Goal: Task Accomplishment & Management: Manage account settings

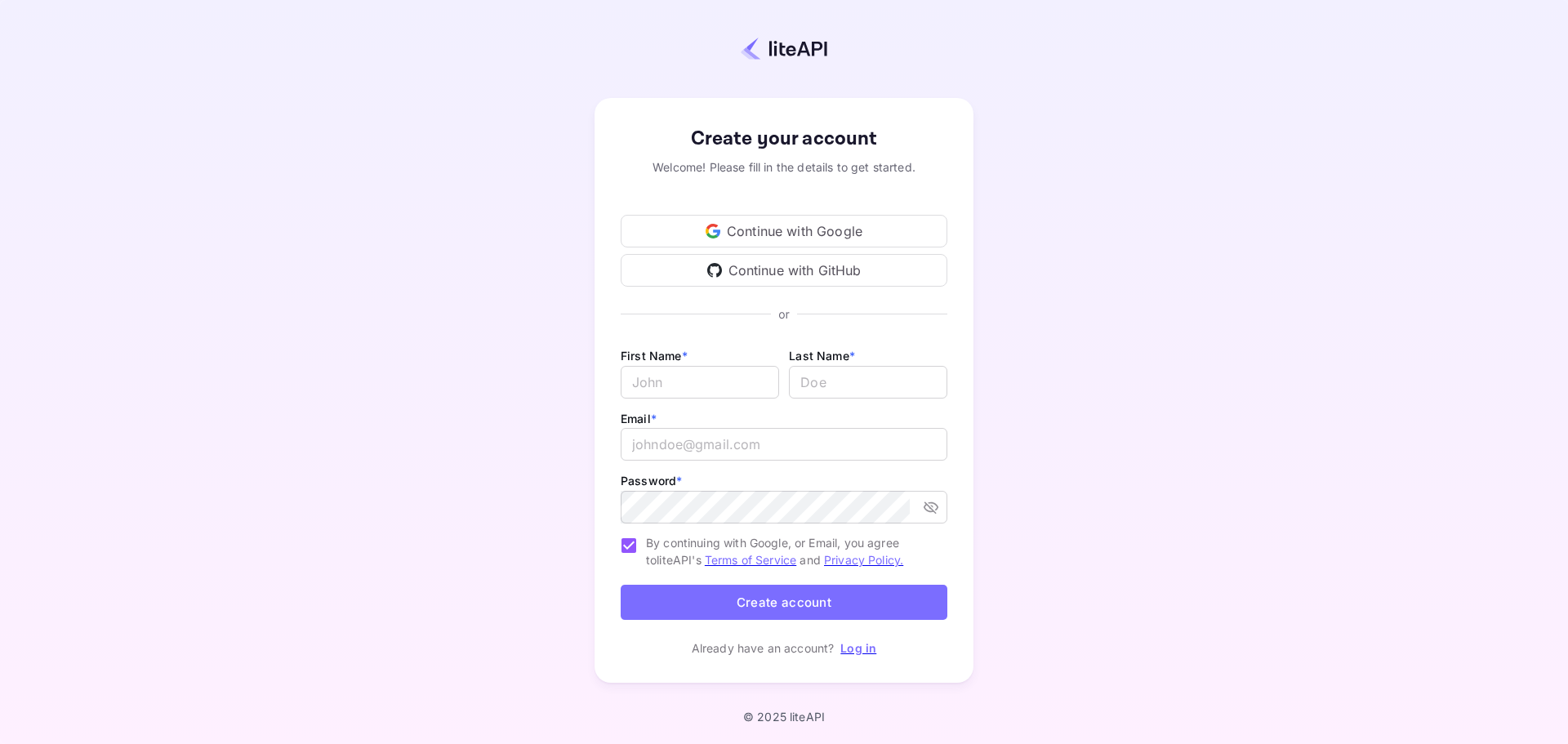
click at [855, 230] on div "Continue with Google" at bounding box center [783, 232] width 327 height 33
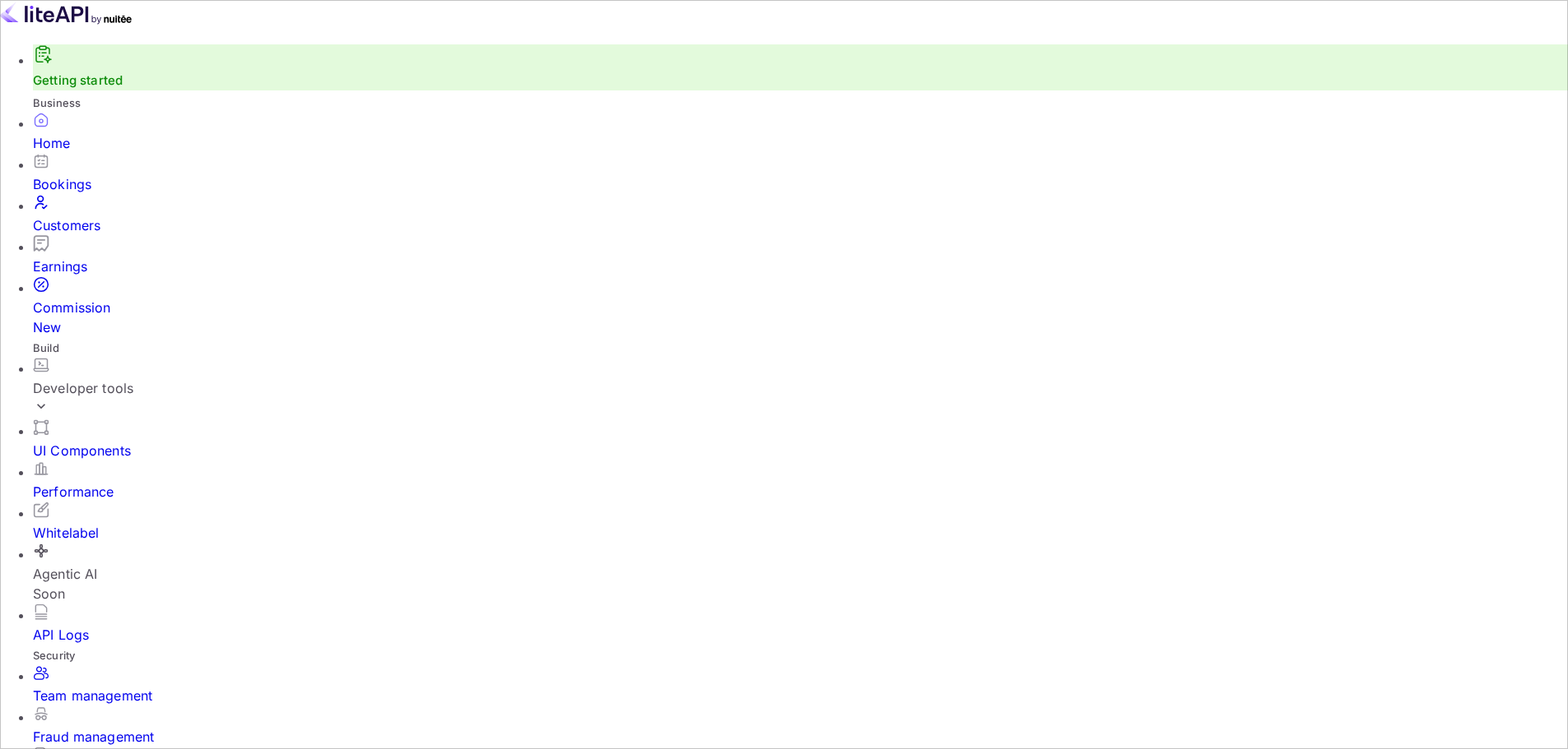
click at [99, 153] on div "Home" at bounding box center [800, 143] width 1535 height 19
click at [72, 625] on div "API Logs" at bounding box center [800, 634] width 1535 height 19
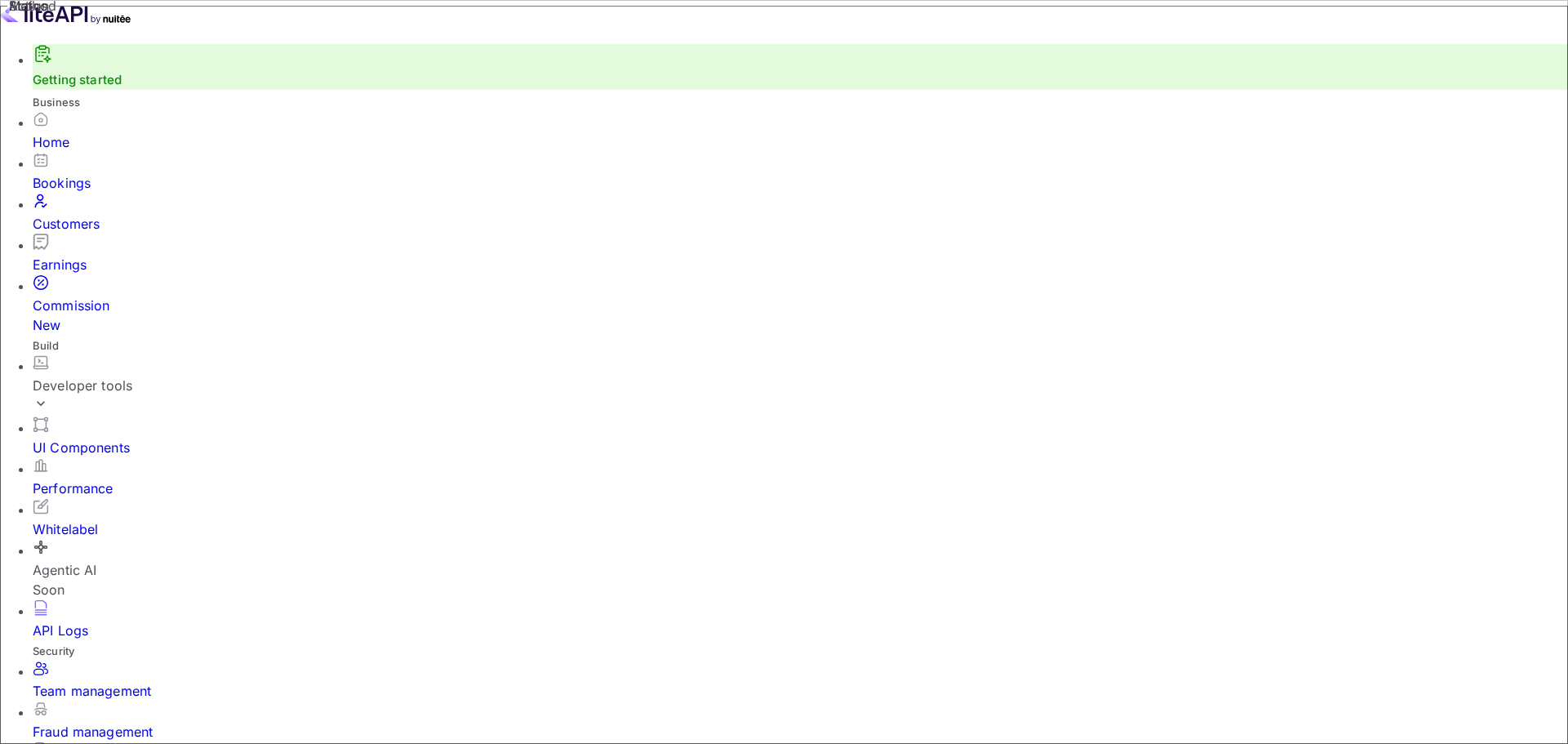
click at [68, 27] on img at bounding box center [65, 13] width 131 height 27
click at [119, 376] on div "Developer tools" at bounding box center [800, 385] width 1535 height 19
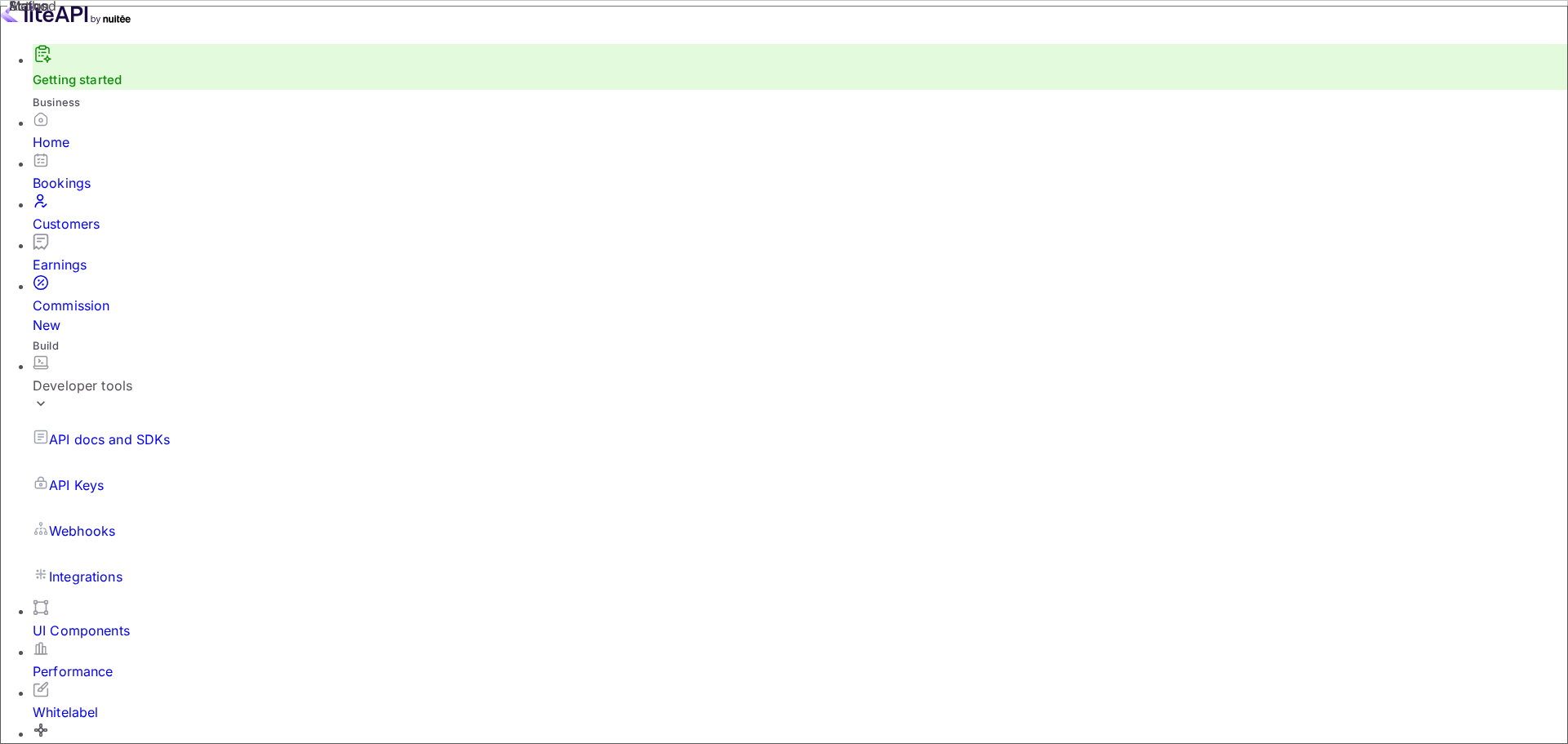
click at [108, 376] on div "Developer tools" at bounding box center [800, 385] width 1535 height 19
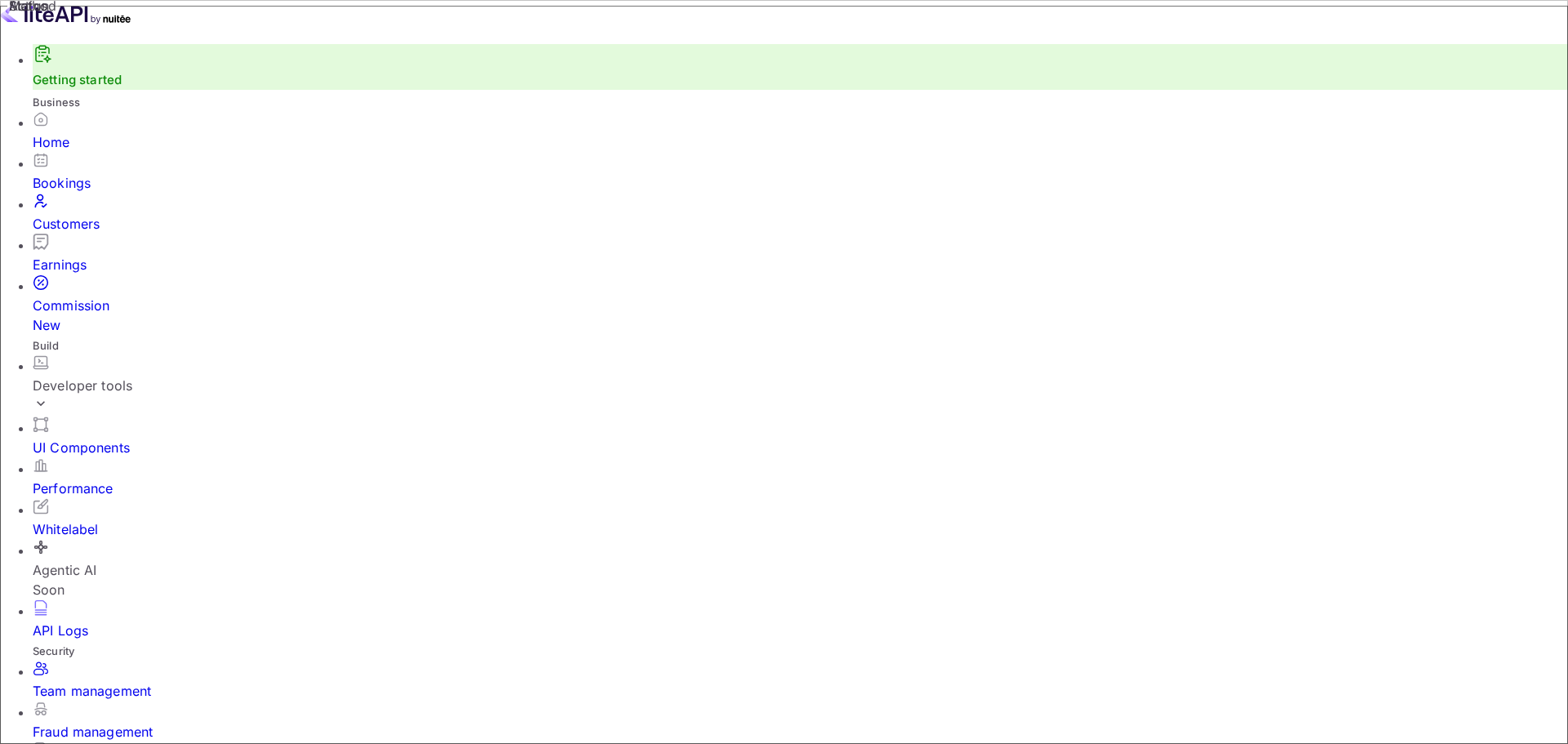
click at [108, 376] on div "Developer tools" at bounding box center [800, 385] width 1535 height 19
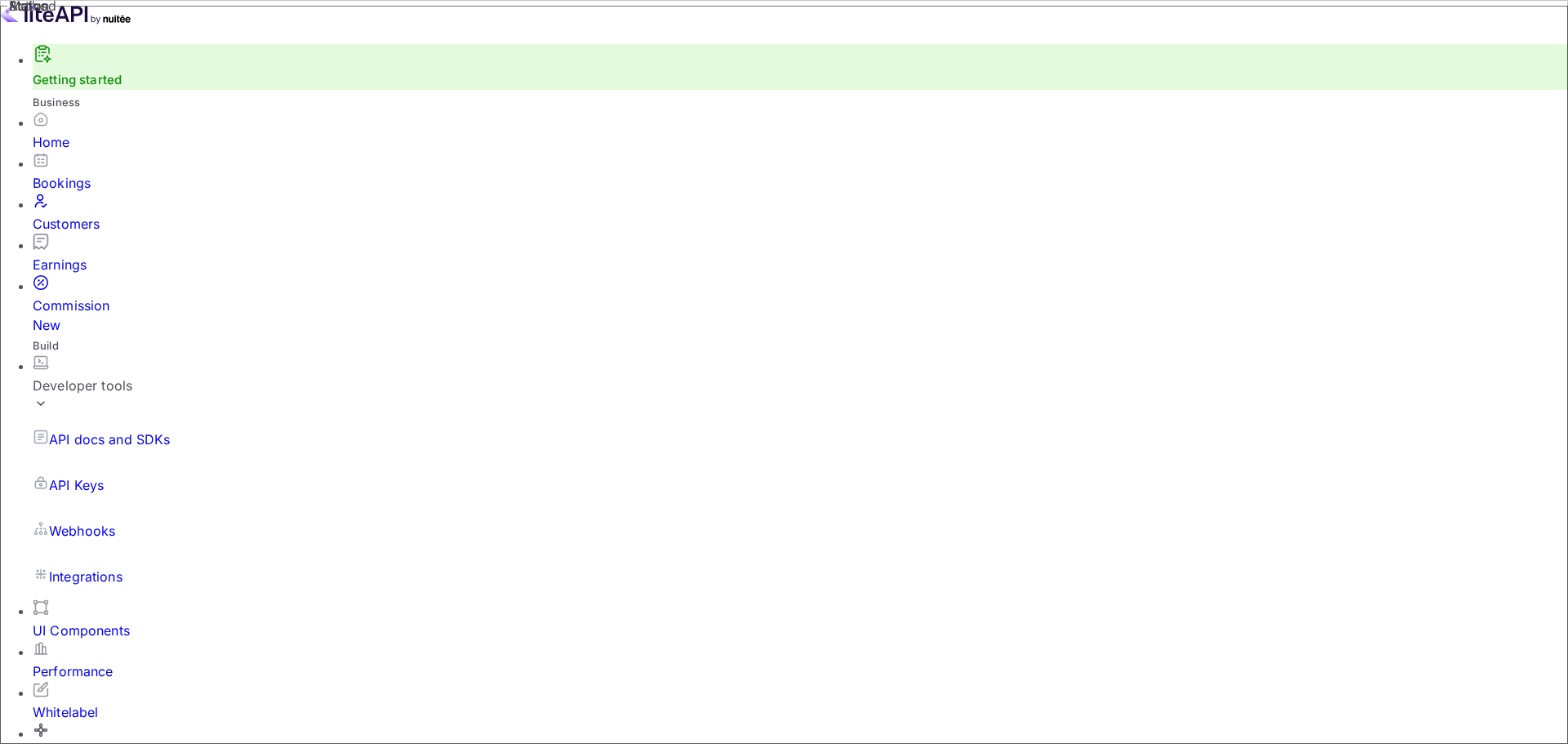
click at [103, 476] on p "API Keys" at bounding box center [77, 485] width 55 height 19
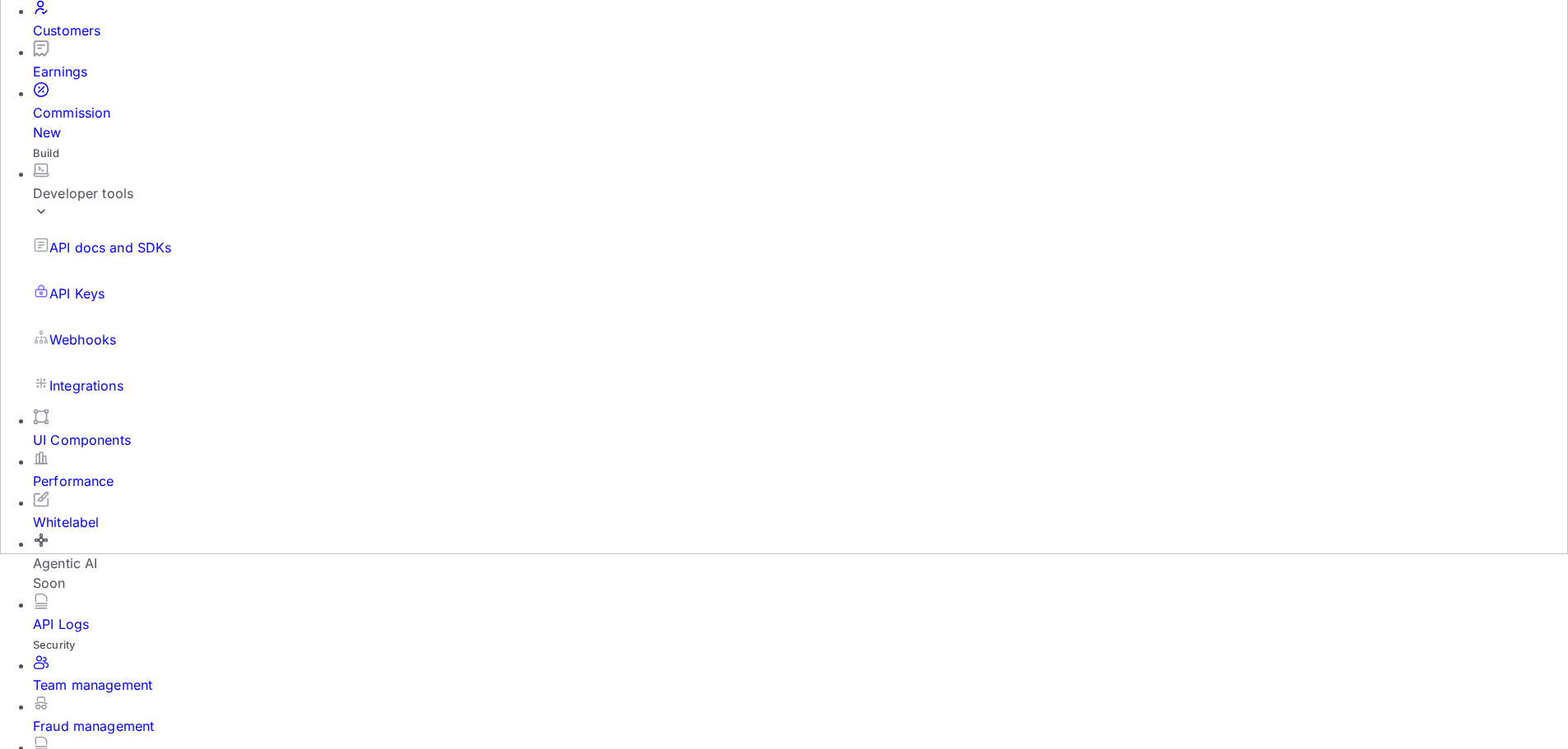
scroll to position [239, 0]
